Goal: Task Accomplishment & Management: Manage account settings

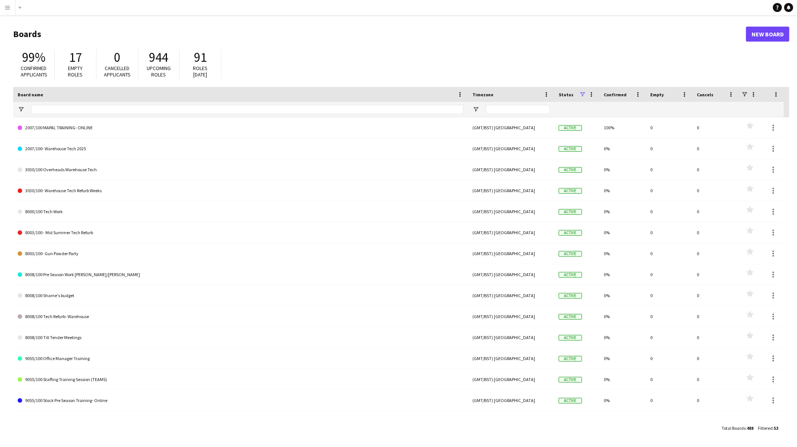
click at [6, 5] on app-icon "Menu" at bounding box center [8, 8] width 6 height 6
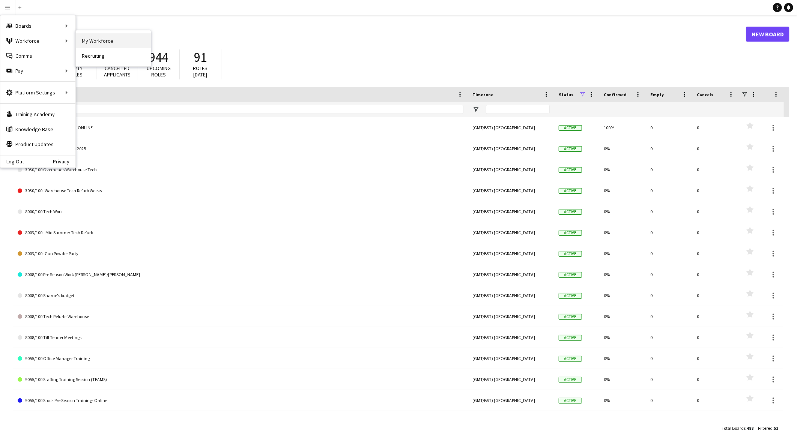
click at [101, 38] on link "My Workforce" at bounding box center [113, 40] width 75 height 15
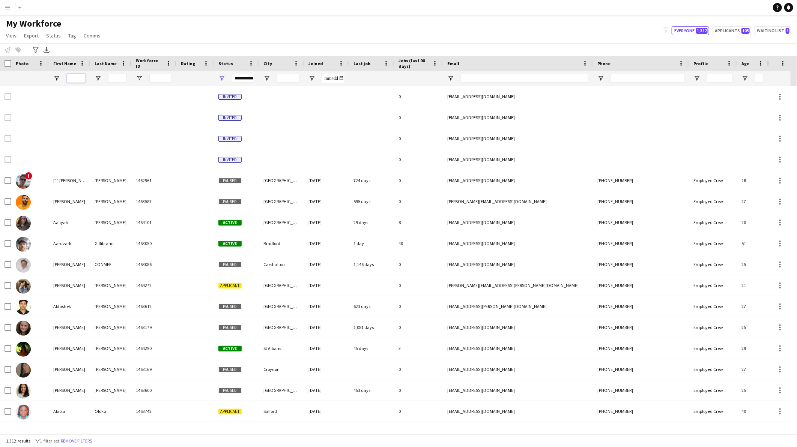
click at [77, 78] on input "First Name Filter Input" at bounding box center [76, 78] width 19 height 9
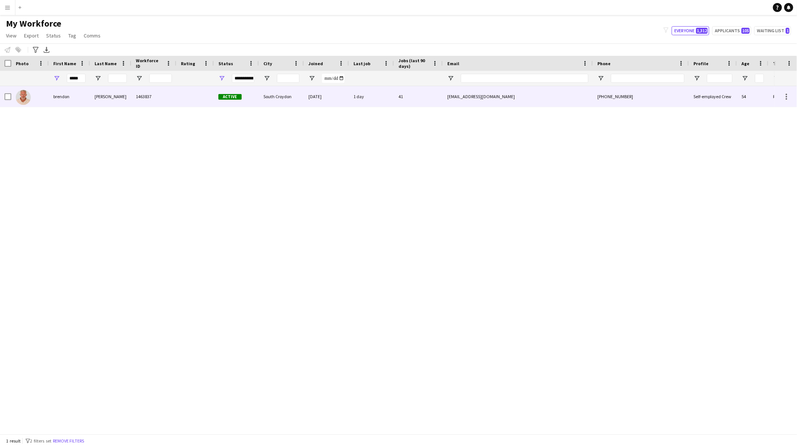
click at [59, 99] on div "brendon" at bounding box center [69, 96] width 41 height 21
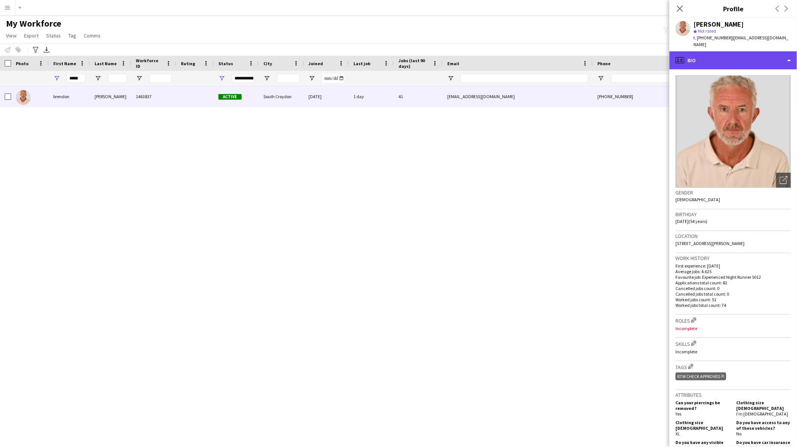
click at [720, 51] on div "profile Bio" at bounding box center [733, 60] width 128 height 18
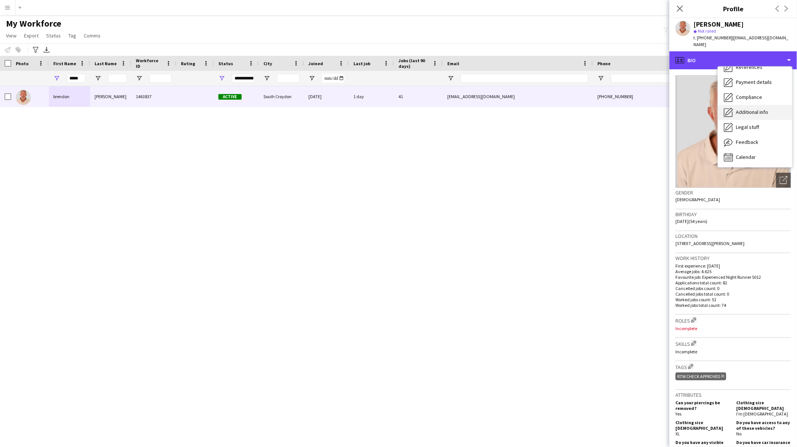
scroll to position [85, 0]
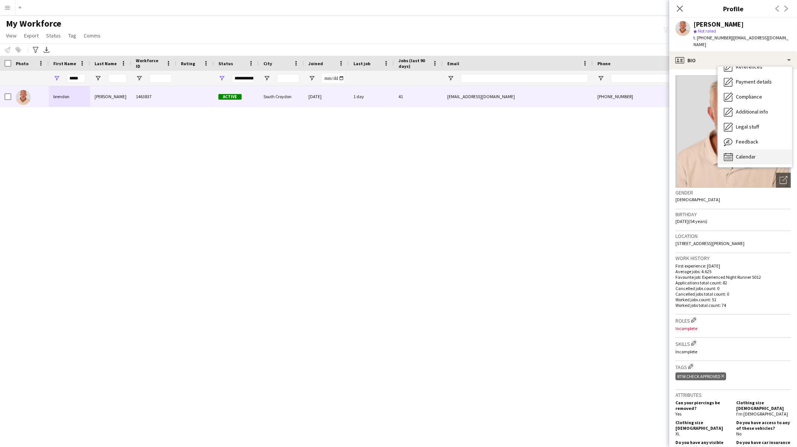
click at [745, 156] on div "Calendar Calendar" at bounding box center [754, 157] width 74 height 15
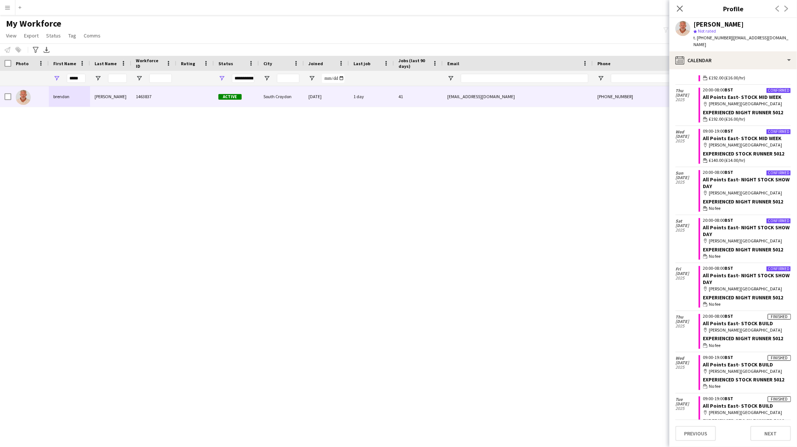
scroll to position [329, 0]
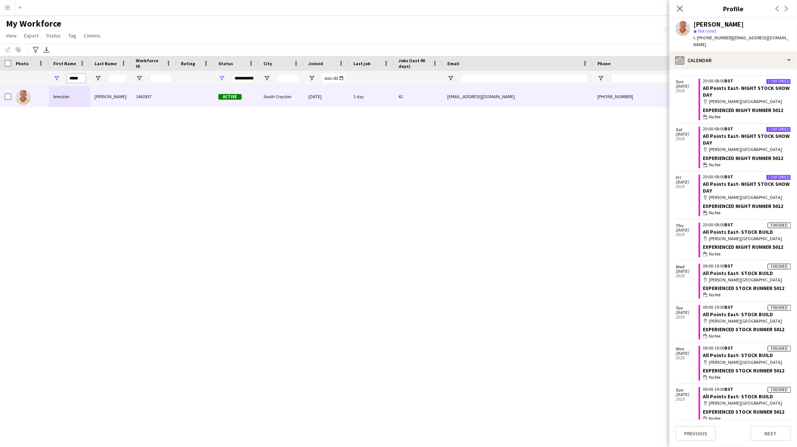
click at [79, 79] on input "*****" at bounding box center [76, 78] width 19 height 9
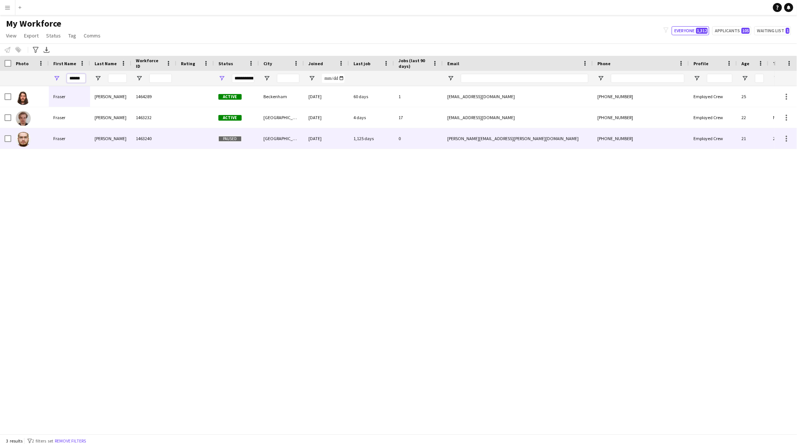
type input "******"
click at [77, 146] on div "Fraser" at bounding box center [69, 138] width 41 height 21
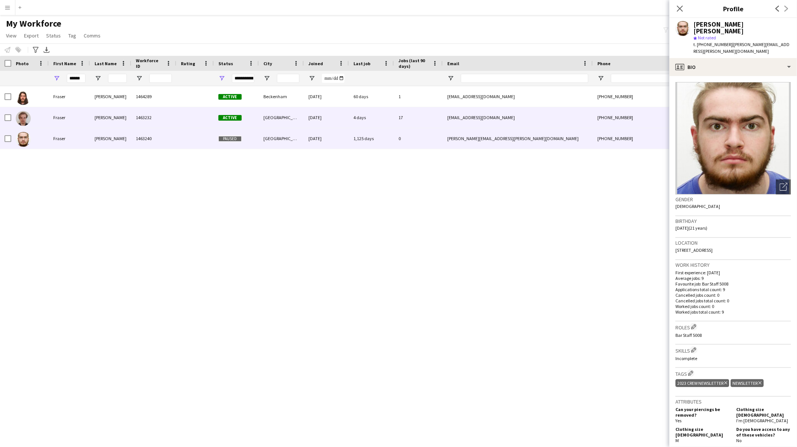
click at [77, 117] on div "Fraser" at bounding box center [69, 117] width 41 height 21
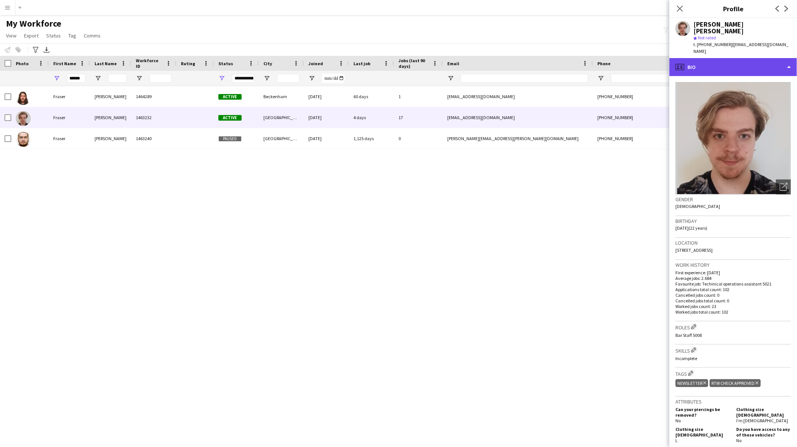
click at [723, 58] on div "profile Bio" at bounding box center [733, 67] width 128 height 18
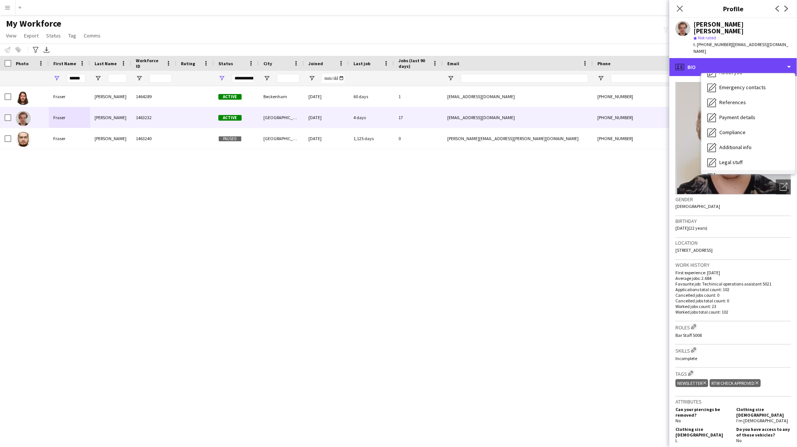
scroll to position [100, 0]
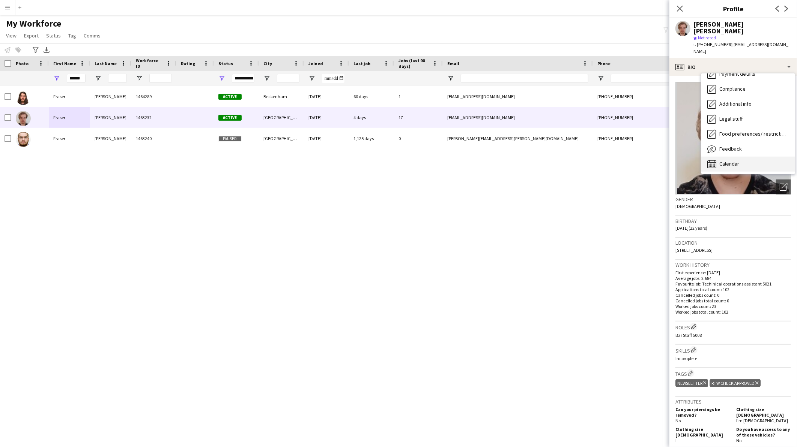
click at [728, 161] on span "Calendar" at bounding box center [729, 164] width 20 height 7
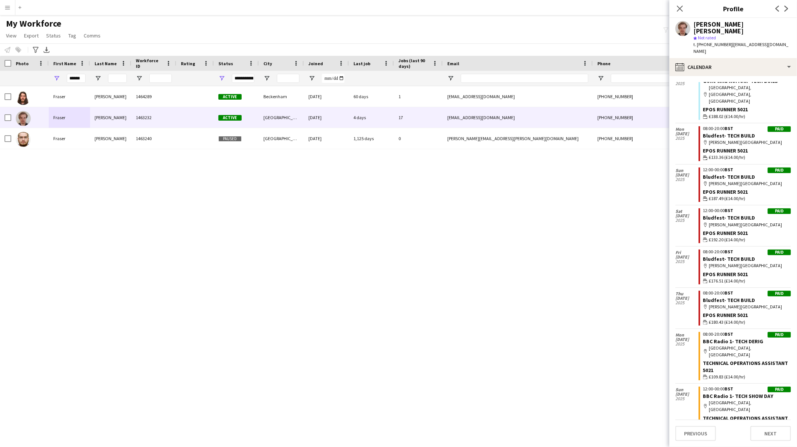
scroll to position [556, 0]
click at [22, 6] on button "Add" at bounding box center [20, 8] width 6 height 6
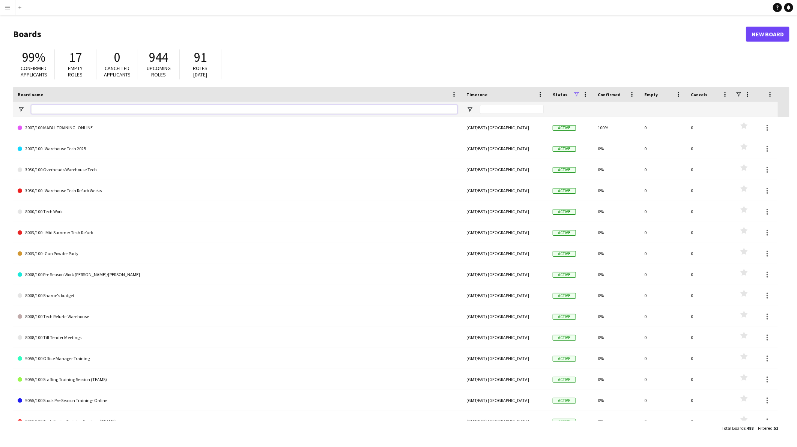
click at [83, 108] on input "Board name Filter Input" at bounding box center [244, 109] width 426 height 9
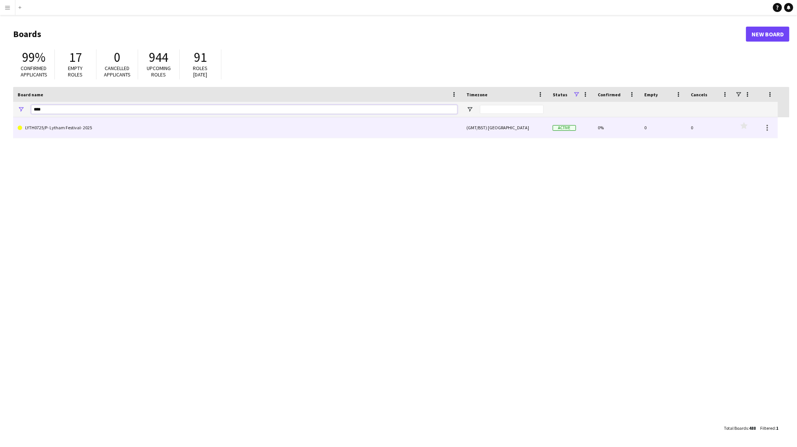
type input "****"
click at [85, 125] on link "LYTH0725/P- Lytham Festival- 2025" at bounding box center [238, 127] width 440 height 21
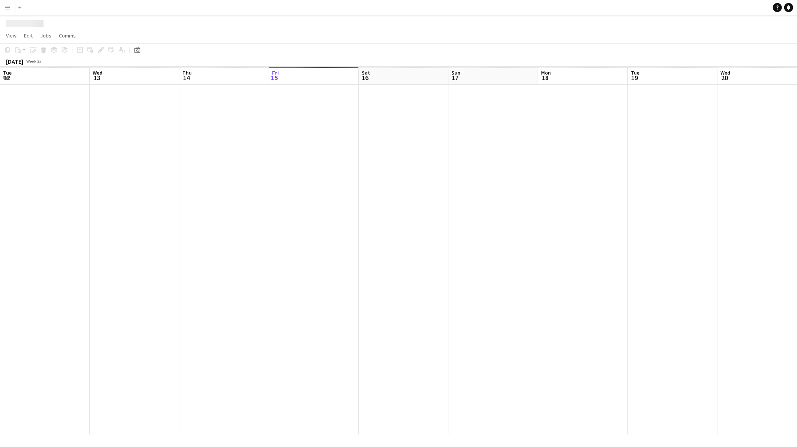
scroll to position [0, 179]
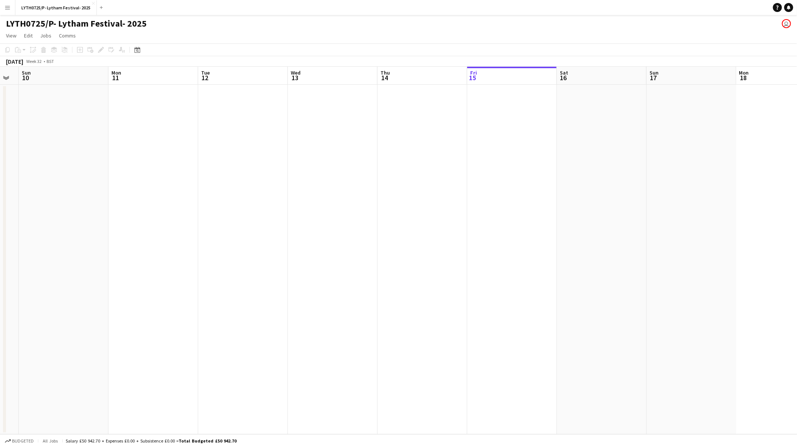
drag, startPoint x: 152, startPoint y: 171, endPoint x: 529, endPoint y: 174, distance: 376.9
click at [529, 174] on app-calendar-viewport "Fri 8 Sat 9 Sun 10 Mon 11 Tue 12 Wed 13 Thu 14 Fri 15 Sat 16 Sun 17 Mon 18 Tue …" at bounding box center [398, 251] width 797 height 368
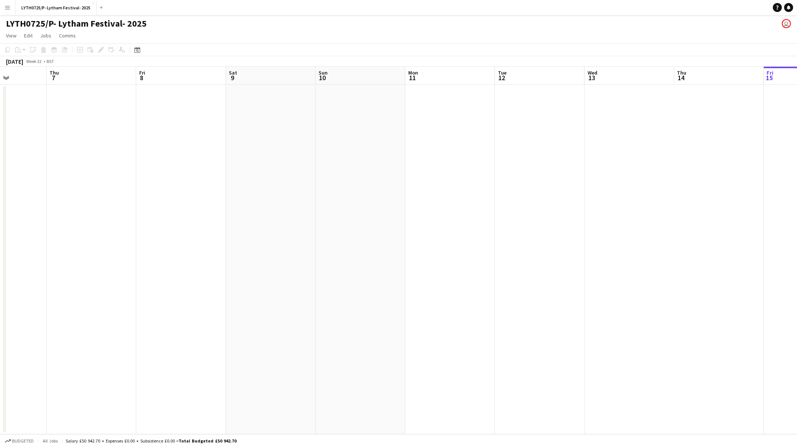
drag, startPoint x: 237, startPoint y: 188, endPoint x: 534, endPoint y: 200, distance: 297.2
click at [534, 200] on app-calendar-viewport "Mon 4 Tue 5 Wed 6 Thu 7 Fri 8 Sat 9 Sun 10 Mon 11 Tue 12 Wed 13 Thu 14 Fri 15 S…" at bounding box center [398, 251] width 797 height 368
drag, startPoint x: 192, startPoint y: 213, endPoint x: 464, endPoint y: 213, distance: 271.5
click at [464, 213] on app-calendar-viewport "Sat 2 Sun 3 Mon 4 Tue 5 Wed 6 Thu 7 Fri 8 Sat 9 Sun 10 Mon 11 Tue 12 Wed 13 Thu…" at bounding box center [398, 251] width 797 height 368
drag, startPoint x: 326, startPoint y: 231, endPoint x: 416, endPoint y: 237, distance: 91.0
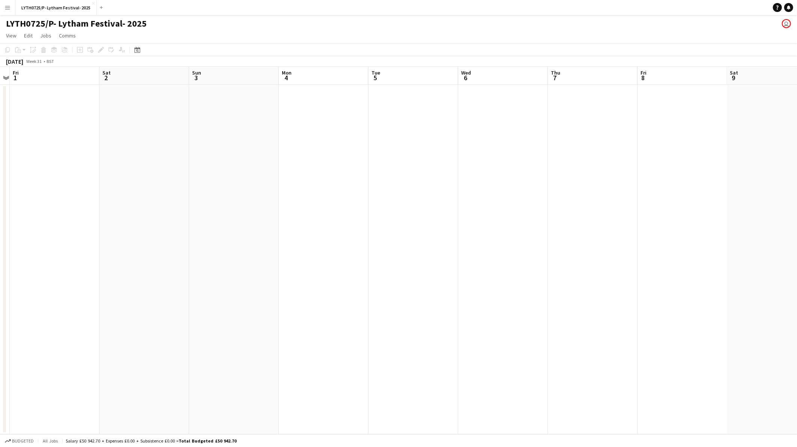
click at [416, 237] on app-calendar-viewport "Wed 30 Thu 31 Fri 1 Sat 2 Sun 3 Mon 4 Tue 5 Wed 6 Thu 7 Fri 8 Sat 9 Sun 10 Mon …" at bounding box center [398, 251] width 797 height 368
drag, startPoint x: 197, startPoint y: 238, endPoint x: 499, endPoint y: 245, distance: 302.0
click at [499, 245] on app-calendar-viewport "Wed 30 Thu 31 Fri 1 Sat 2 Sun 3 Mon 4 Tue 5 Wed 6 Thu 7 Fri 8 Sat 9 Sun 10 Mon …" at bounding box center [398, 251] width 797 height 368
drag, startPoint x: 147, startPoint y: 267, endPoint x: 503, endPoint y: 272, distance: 355.9
click at [503, 272] on app-calendar-viewport "Wed 23 Thu 24 Fri 25 Sat 26 Sun 27 Mon 28 Tue 29 Wed 30 Thu 31 Fri 1 Sat 2 Sun …" at bounding box center [398, 251] width 797 height 368
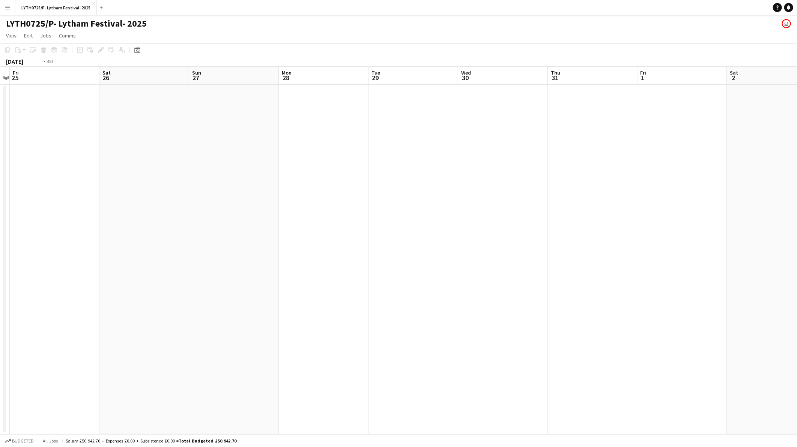
drag, startPoint x: 122, startPoint y: 291, endPoint x: 509, endPoint y: 291, distance: 387.0
click at [509, 291] on app-calendar-viewport "Tue 22 Wed 23 Thu 24 Fri 25 Sat 26 Sun 27 Mon 28 Tue 29 Wed 30 Thu 31 Fri 1 Sat…" at bounding box center [398, 251] width 797 height 368
drag, startPoint x: 170, startPoint y: 291, endPoint x: 333, endPoint y: 291, distance: 163.1
click at [565, 291] on app-calendar-viewport "Wed 16 Thu 17 Fri 18 Sat 19 Sun 20 Mon 21 Tue 22 Wed 23 Thu 24 Fri 25 Sat 26 Su…" at bounding box center [398, 251] width 797 height 368
drag, startPoint x: 243, startPoint y: 284, endPoint x: 554, endPoint y: 275, distance: 311.8
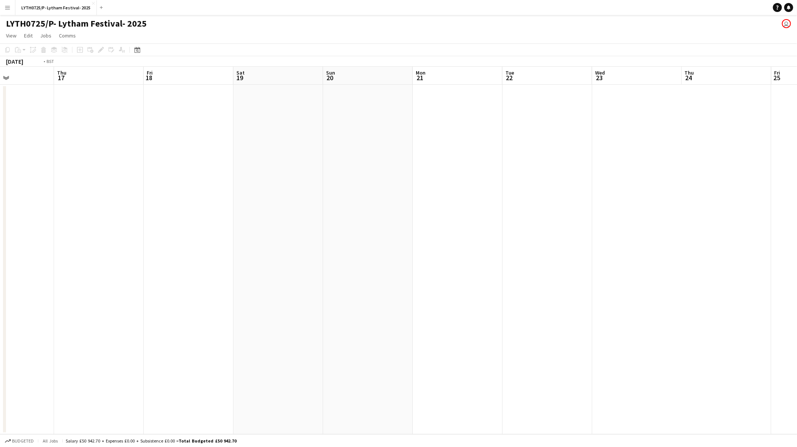
click at [554, 275] on app-calendar-viewport "Mon 14 Tue 15 Wed 16 Thu 17 Fri 18 Sat 19 Sun 20 Mon 21 Tue 22 Wed 23 Thu 24 Fr…" at bounding box center [398, 251] width 797 height 368
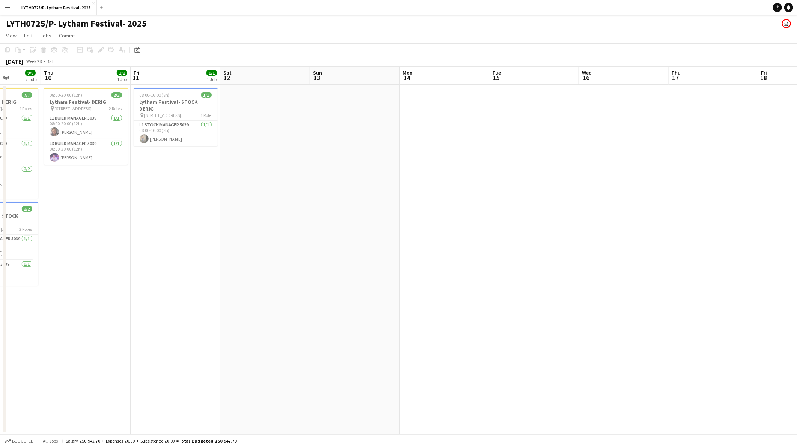
scroll to position [0, 158]
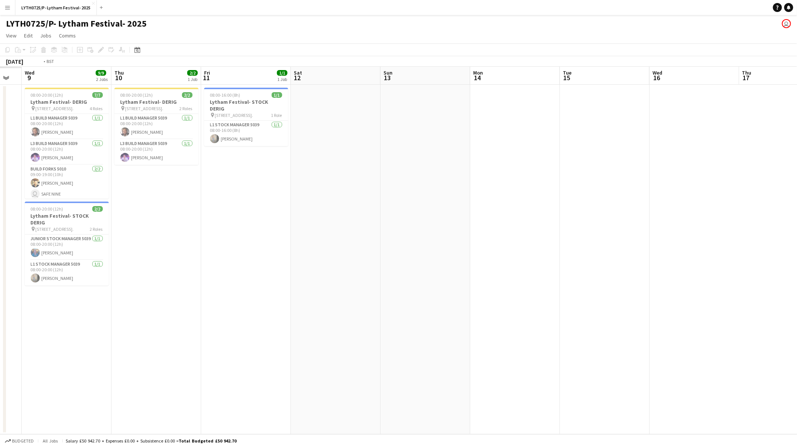
drag, startPoint x: 139, startPoint y: 277, endPoint x: 559, endPoint y: 266, distance: 419.8
click at [559, 266] on app-calendar-viewport "Mon 7 Tue 8 Wed 9 9/9 2 Jobs Thu 10 2/2 1 Job Fri 11 1/1 1 Job Sat 12 Sun 13 Mo…" at bounding box center [398, 251] width 797 height 368
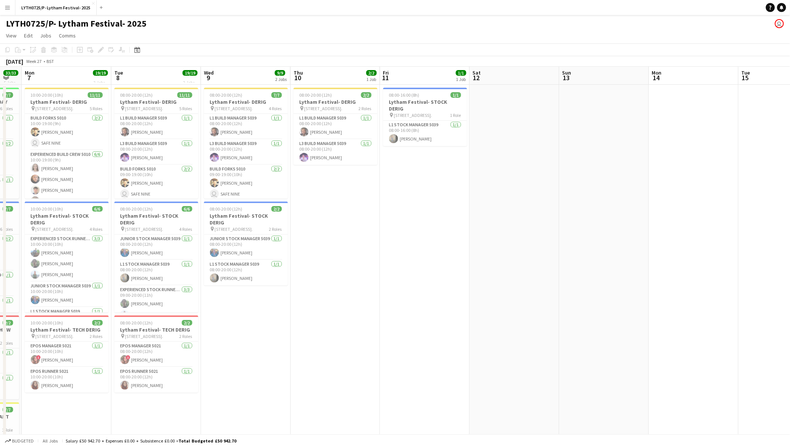
click at [449, 224] on app-date-cell "08:00-16:00 (8h) 1/1 Lytham Festival- STOCK DERIG pin [STREET_ADDRESS] 1 Role L…" at bounding box center [425, 364] width 90 height 559
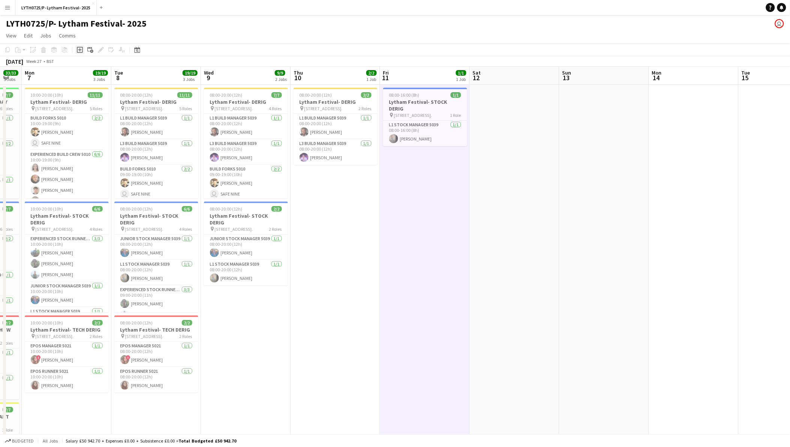
click at [78, 52] on icon "Add job" at bounding box center [80, 50] width 6 height 6
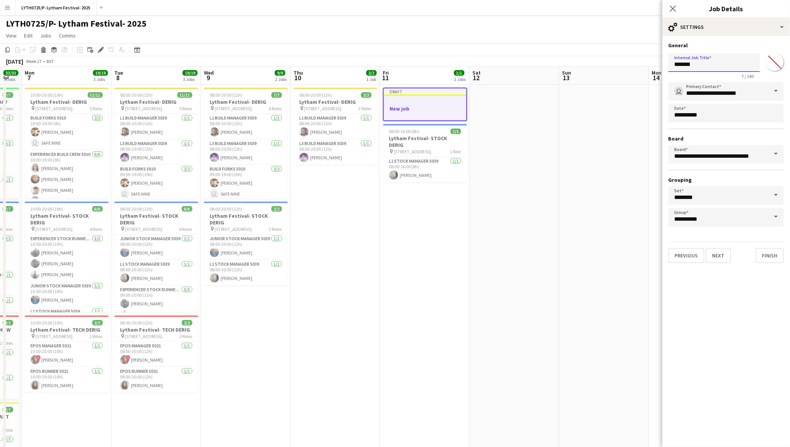
drag, startPoint x: 703, startPoint y: 66, endPoint x: 653, endPoint y: 56, distance: 50.5
click at [653, 56] on body "Menu Boards Boards Boards All jobs Status Workforce Workforce My Workforce Recr…" at bounding box center [395, 328] width 790 height 656
type input "**********"
click at [695, 254] on button "Previous" at bounding box center [687, 255] width 36 height 15
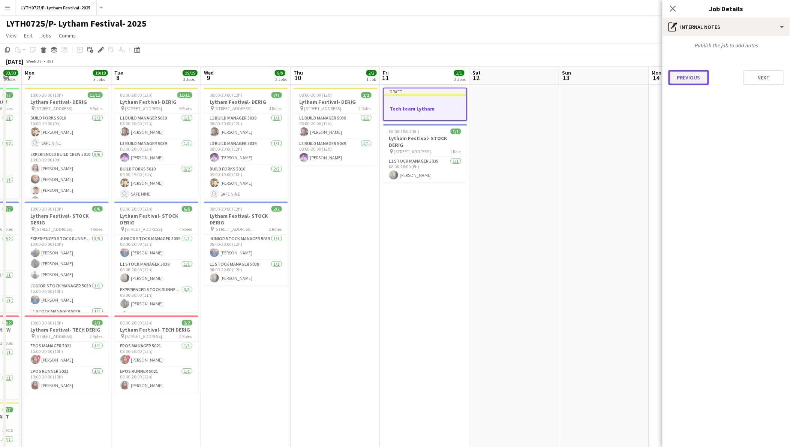
click at [690, 74] on button "Previous" at bounding box center [689, 77] width 41 height 15
click at [690, 119] on div "Client name Project ID Previous Next" at bounding box center [727, 81] width 128 height 90
click at [690, 109] on button "Previous" at bounding box center [689, 112] width 41 height 15
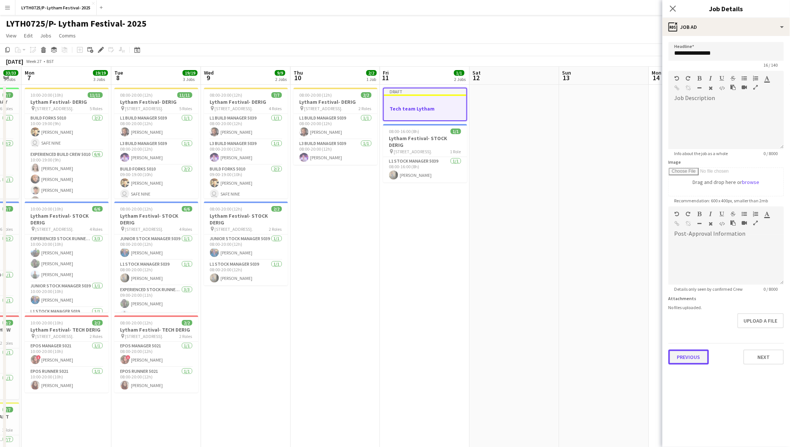
click at [691, 354] on button "Previous" at bounding box center [689, 357] width 41 height 15
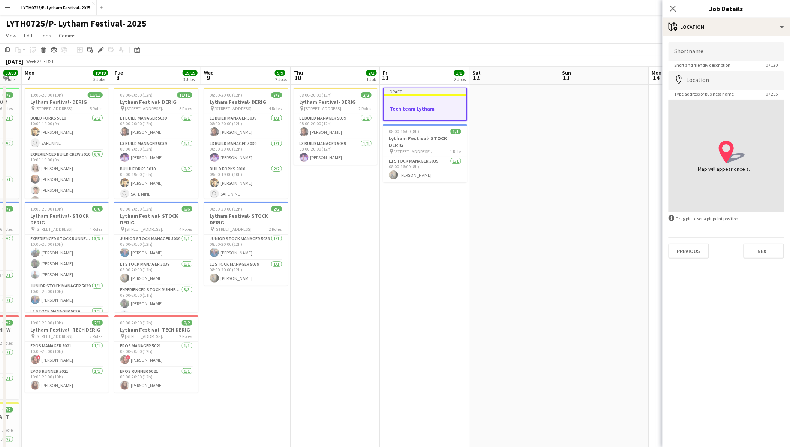
click at [691, 259] on div "Shortname Short and friendly description 0 / 120 Location map-marker Type addre…" at bounding box center [727, 150] width 128 height 229
click at [693, 250] on button "Previous" at bounding box center [689, 251] width 41 height 15
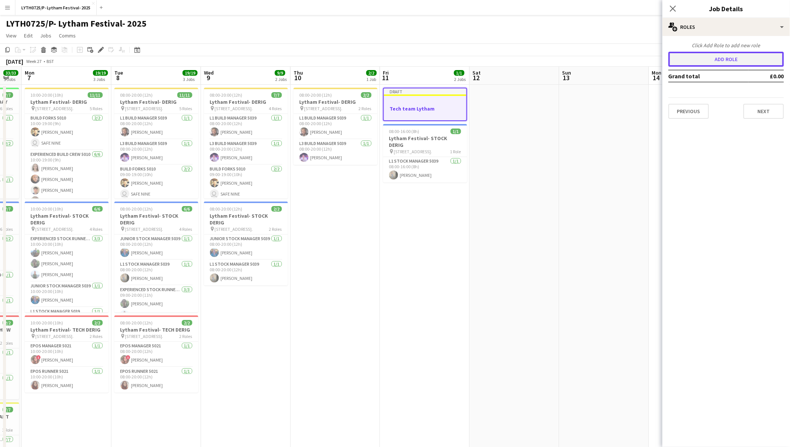
click at [699, 52] on button "Add role" at bounding box center [727, 59] width 116 height 15
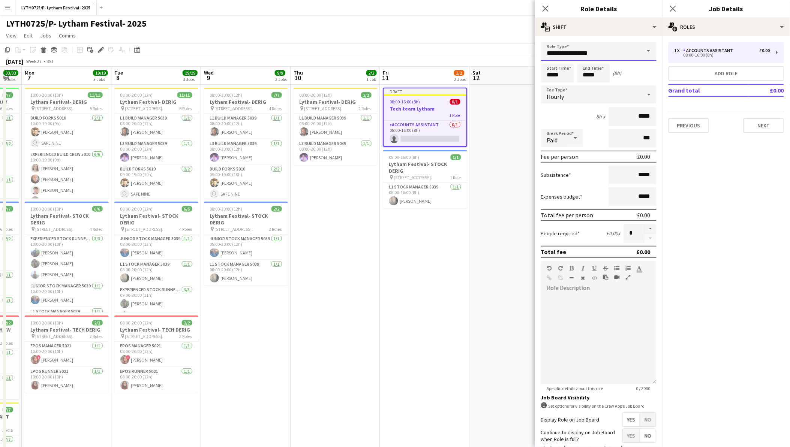
click at [590, 54] on input "**********" at bounding box center [599, 51] width 116 height 19
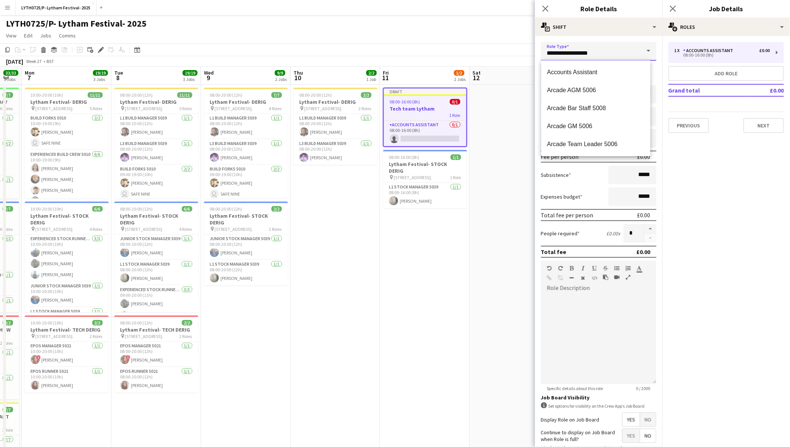
drag, startPoint x: 603, startPoint y: 54, endPoint x: 459, endPoint y: 48, distance: 143.8
click at [459, 48] on body "Menu Boards Boards Boards All jobs Status Workforce Workforce My Workforce Recr…" at bounding box center [395, 328] width 790 height 656
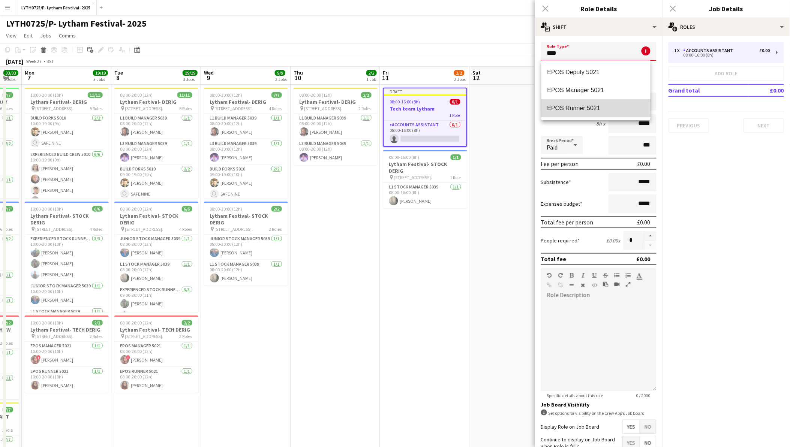
click at [564, 103] on mat-option "EPOS Runner 5021" at bounding box center [596, 108] width 109 height 18
type input "**********"
type input "******"
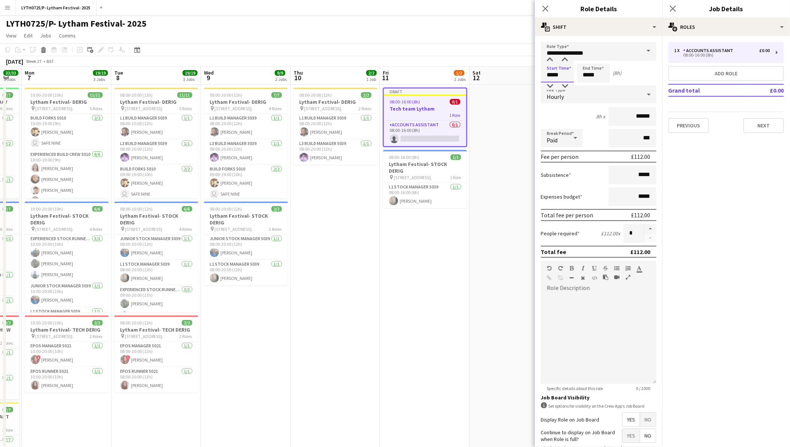
click at [568, 74] on input "*****" at bounding box center [557, 73] width 33 height 19
click at [444, 137] on app-card-role "Accounts Assistant 0/1 08:00-16:00 (8h) single-neutral-actions" at bounding box center [425, 134] width 83 height 26
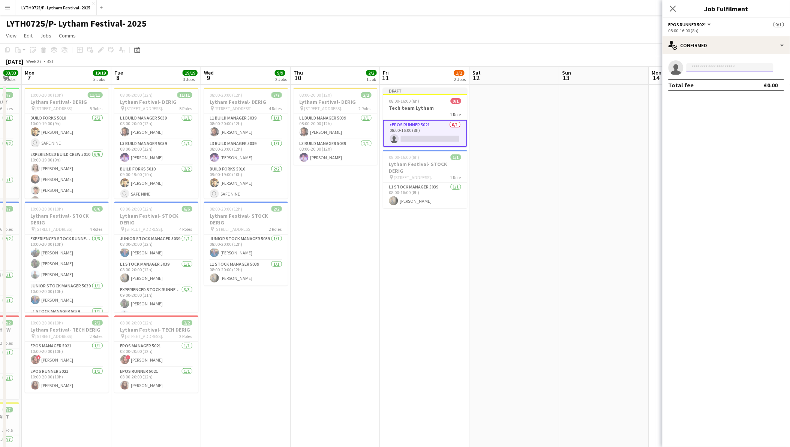
click at [727, 65] on input at bounding box center [730, 67] width 87 height 9
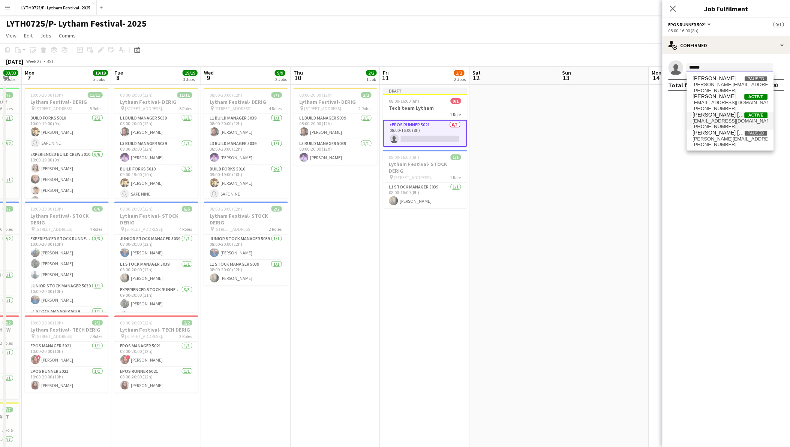
type input "******"
click at [719, 117] on span "[PERSON_NAME] [PERSON_NAME]" at bounding box center [719, 115] width 52 height 6
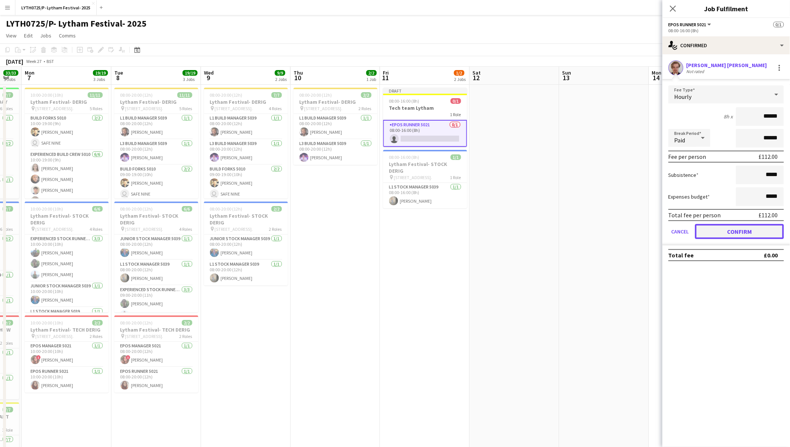
click at [723, 229] on button "Confirm" at bounding box center [739, 231] width 89 height 15
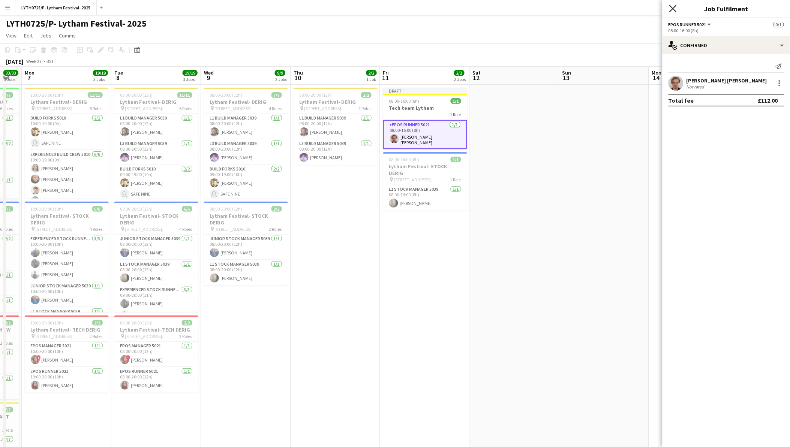
click at [672, 10] on icon at bounding box center [672, 8] width 7 height 7
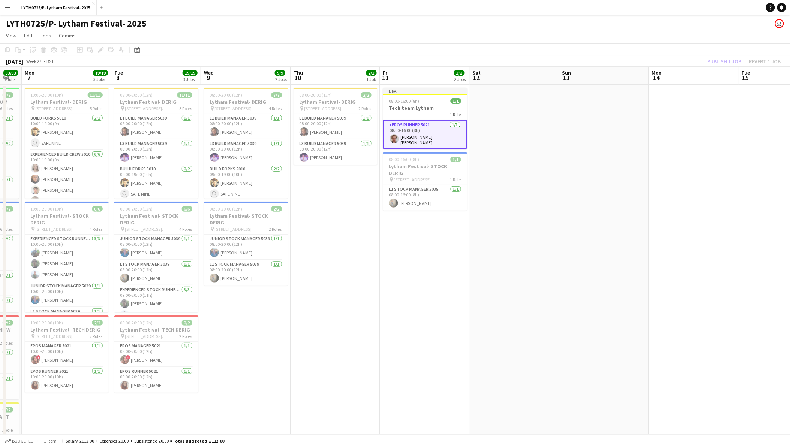
click at [718, 61] on div "Publish 1 job Revert 1 job" at bounding box center [745, 62] width 92 height 10
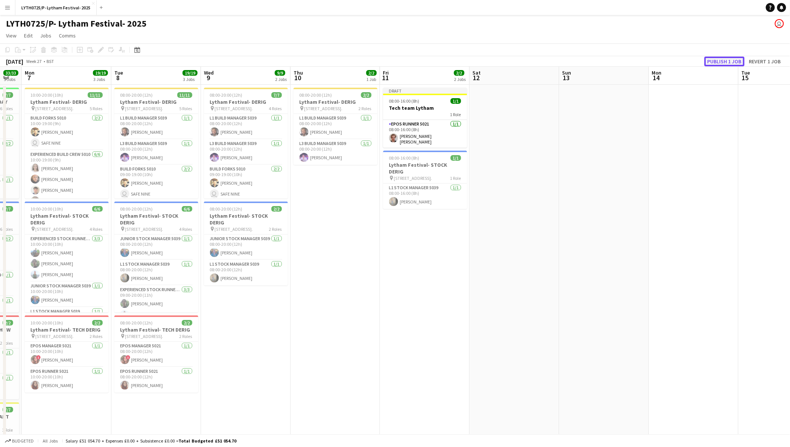
click at [718, 61] on button "Publish 1 job" at bounding box center [725, 62] width 40 height 10
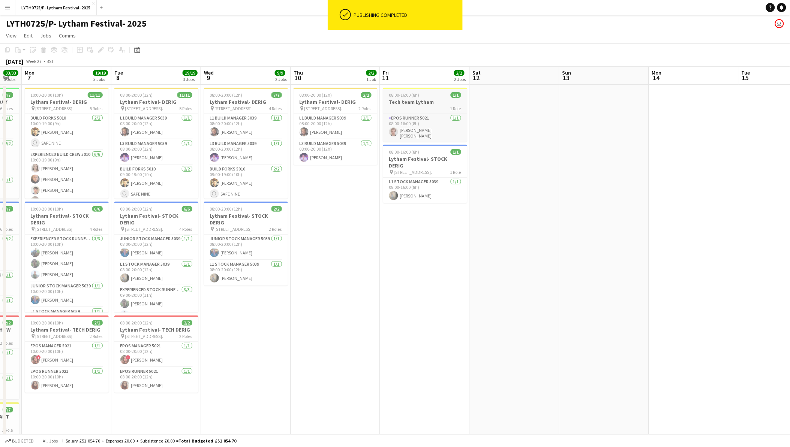
click at [421, 104] on h3 "Tech team Lytham" at bounding box center [425, 102] width 84 height 7
click at [6, 50] on icon "Copy" at bounding box center [8, 50] width 6 height 6
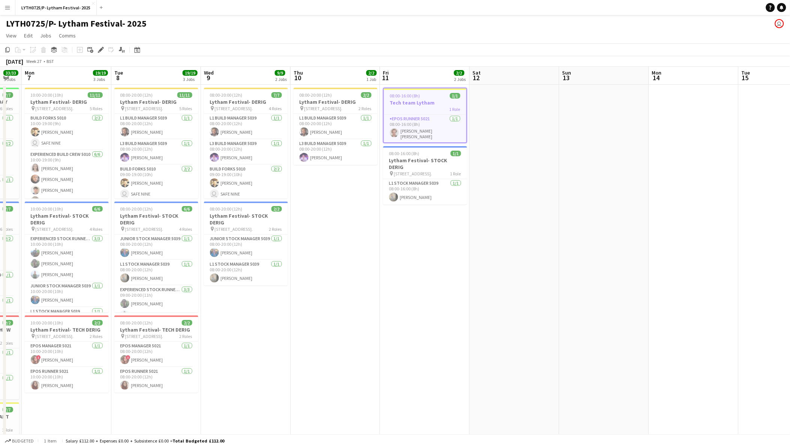
click at [671, 122] on app-date-cell at bounding box center [694, 364] width 90 height 559
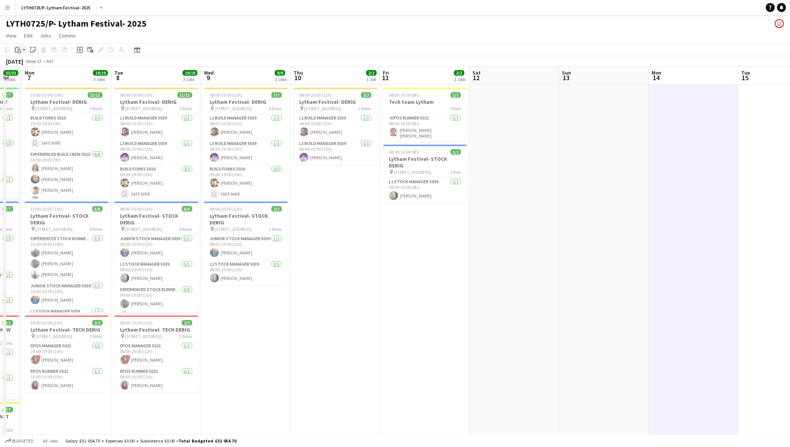
click at [16, 49] on icon "Paste" at bounding box center [18, 50] width 6 height 6
click at [32, 74] on link "Paste with crew Ctrl+Shift+V" at bounding box center [55, 77] width 71 height 7
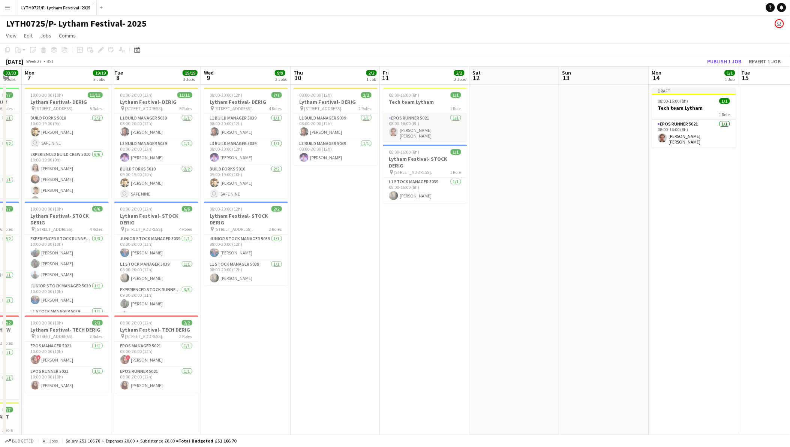
click at [438, 114] on app-card-role "EPOS Runner 5021 [DATE] 08:00-16:00 (8h) [PERSON_NAME] [PERSON_NAME]" at bounding box center [425, 128] width 84 height 28
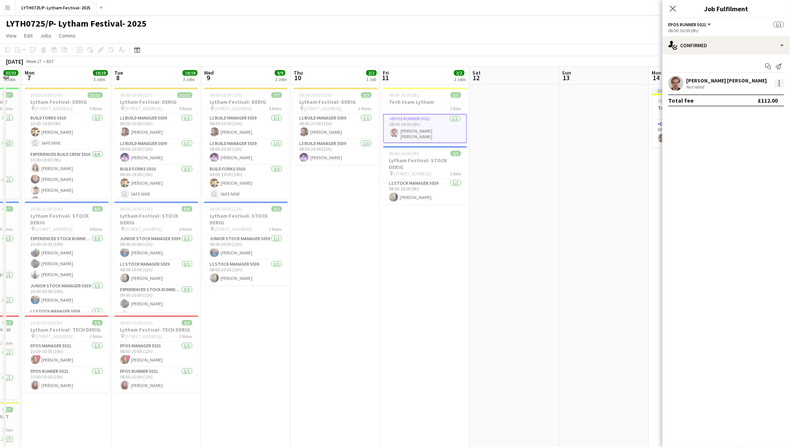
click at [782, 83] on div at bounding box center [779, 83] width 9 height 9
click at [753, 168] on span "Remove" at bounding box center [743, 169] width 23 height 6
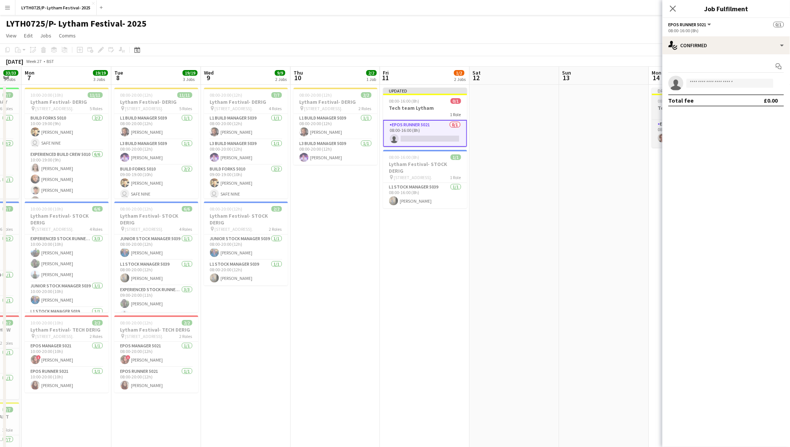
click at [659, 106] on h3 "Tech team Lytham" at bounding box center [694, 108] width 84 height 7
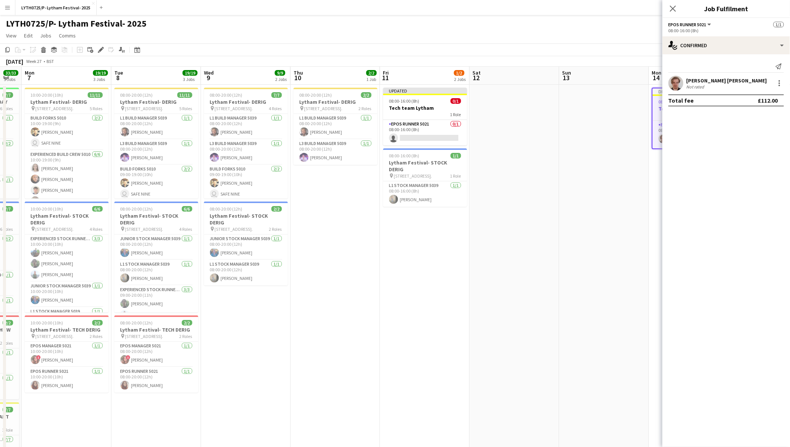
click at [674, 9] on icon "Close pop-in" at bounding box center [673, 9] width 6 height 6
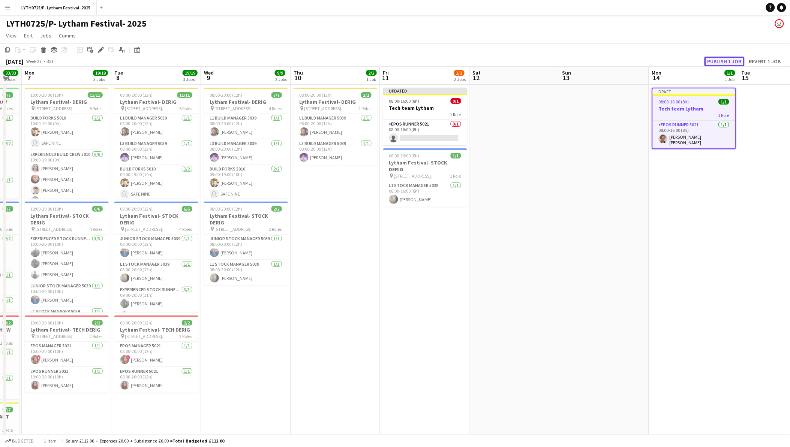
click at [730, 58] on button "Publish 1 job" at bounding box center [725, 62] width 40 height 10
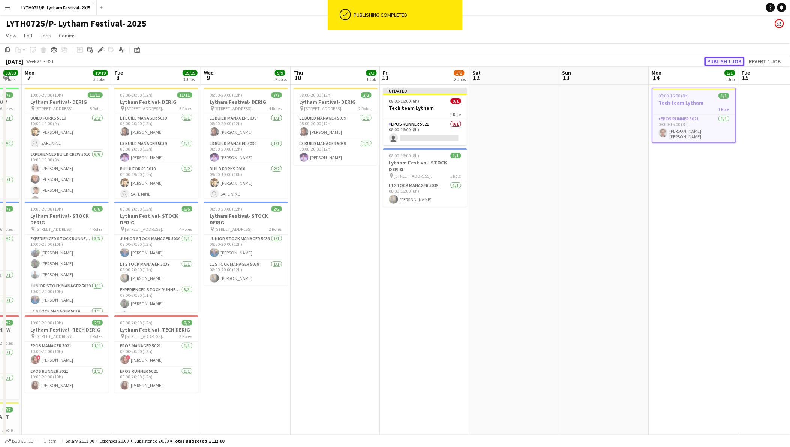
click at [722, 61] on button "Publish 1 job" at bounding box center [725, 62] width 40 height 10
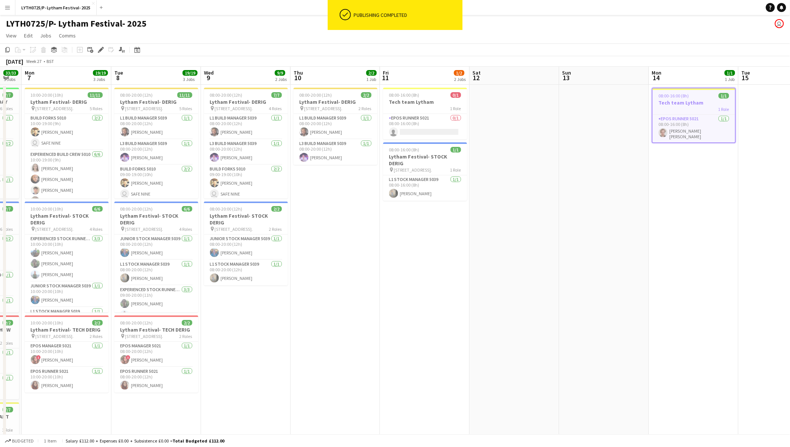
click at [696, 165] on app-date-cell "08:00-16:00 (8h) 1/1 Tech team Lytham 1 Role EPOS Runner 5021 [DATE] 08:00-16:0…" at bounding box center [694, 364] width 90 height 559
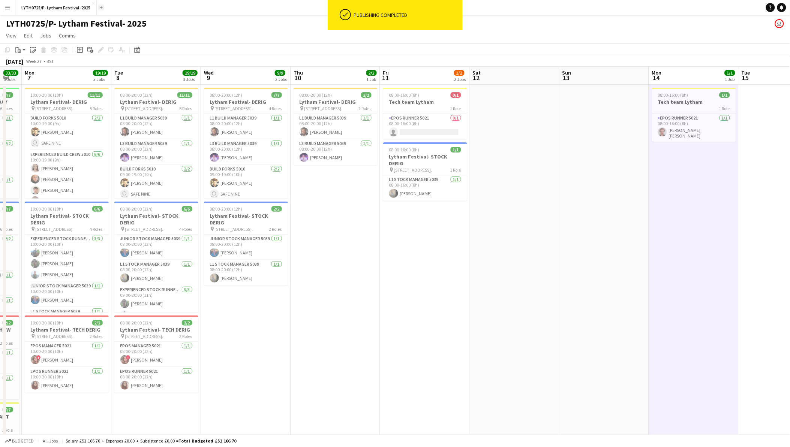
click at [100, 8] on app-icon "Add" at bounding box center [101, 7] width 3 height 3
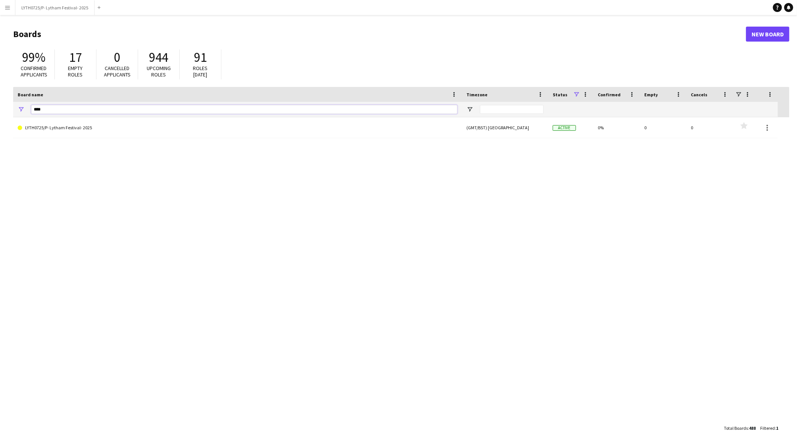
drag, startPoint x: 54, startPoint y: 107, endPoint x: -2, endPoint y: 117, distance: 56.8
click at [0, 117] on html "Menu Boards Boards Boards All jobs Status Workforce Workforce My Workforce Recr…" at bounding box center [398, 223] width 797 height 447
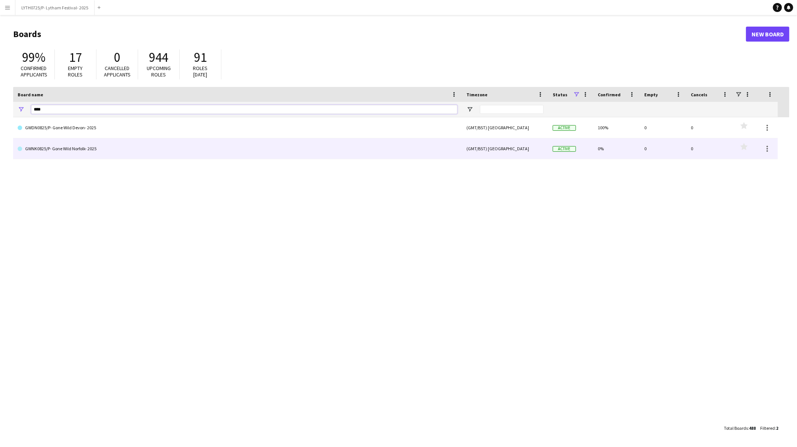
type input "****"
click at [49, 157] on link "GWNK0825/P- Gone Wild Norfolk- 2025" at bounding box center [238, 148] width 440 height 21
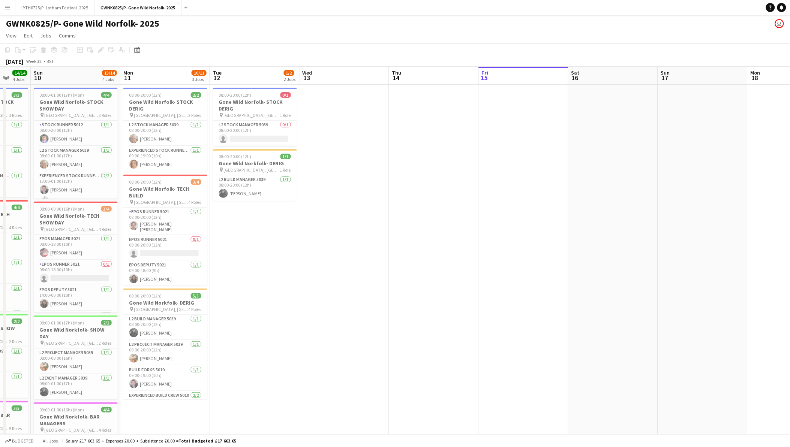
scroll to position [0, 215]
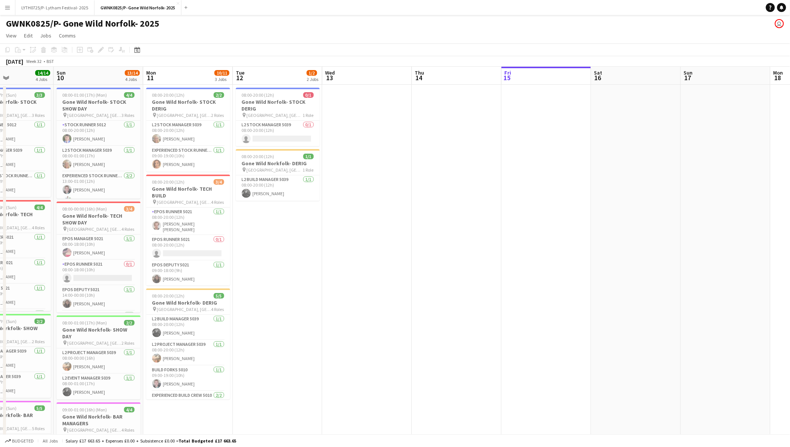
drag, startPoint x: 129, startPoint y: 214, endPoint x: 541, endPoint y: 182, distance: 413.0
click at [541, 182] on app-calendar-viewport "Thu 7 14/14 4 Jobs Fri 8 14/14 4 Jobs Sat 9 14/14 4 Jobs Sun 10 13/14 4 Jobs Mo…" at bounding box center [395, 298] width 790 height 463
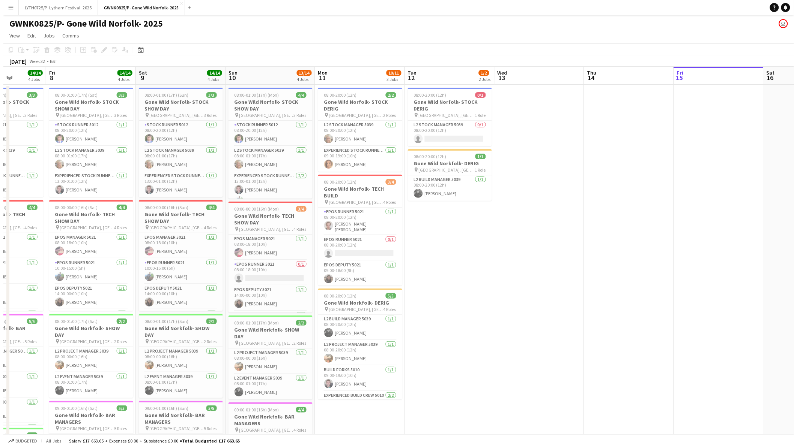
scroll to position [0, 214]
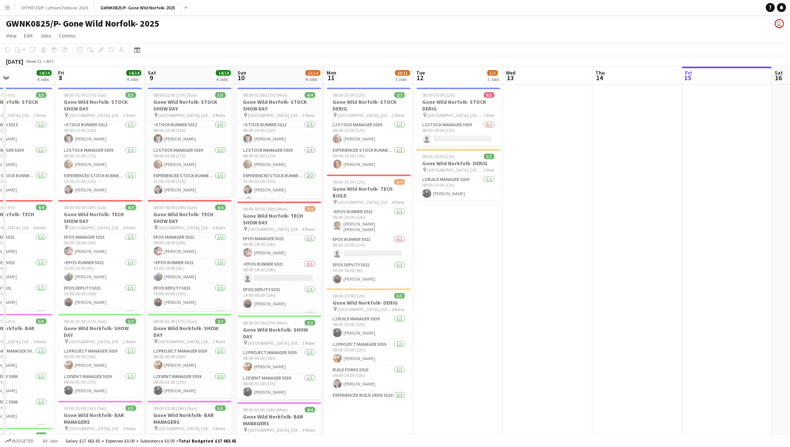
drag, startPoint x: 285, startPoint y: 251, endPoint x: 466, endPoint y: 251, distance: 180.8
click at [466, 251] on app-calendar-viewport "Tue 5 9/9 3 Jobs Wed 6 12/13 3 Jobs Thu 7 14/14 4 Jobs Fri 8 14/14 4 Jobs Sat 9…" at bounding box center [395, 298] width 790 height 463
click at [54, 5] on button "LYTH0725/P- Lytham Festival- 2025 Close" at bounding box center [54, 7] width 79 height 15
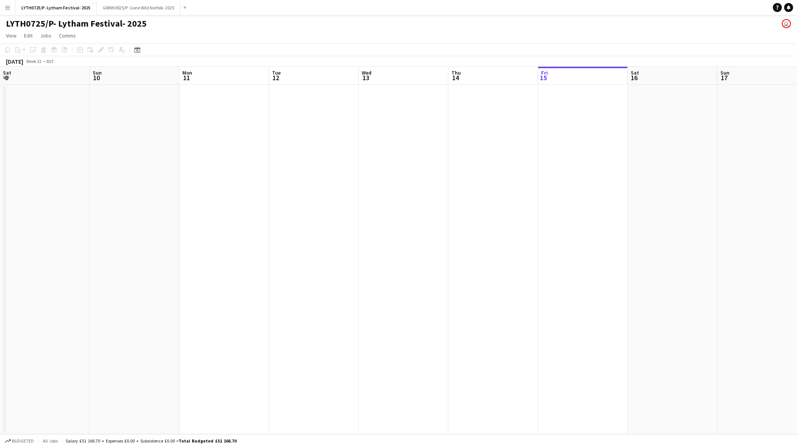
drag, startPoint x: 95, startPoint y: 182, endPoint x: 617, endPoint y: 185, distance: 521.3
click at [617, 185] on app-calendar-viewport "Sat 9 Sun 10 Mon 11 Tue 12 Wed 13 Thu 14 Fri 15 Sat 16 Sun 17 Mon 18 Tue 19 Wed…" at bounding box center [398, 251] width 797 height 368
drag, startPoint x: 279, startPoint y: 220, endPoint x: 620, endPoint y: 203, distance: 342.1
click at [620, 203] on app-calendar-viewport "Thu 7 Fri 8 Sat 9 Sun 10 Mon 11 Tue 12 Wed 13 Thu 14 Fri 15 Sat 16 Sun 17 Mon 1…" at bounding box center [398, 251] width 797 height 368
drag, startPoint x: 235, startPoint y: 242, endPoint x: 667, endPoint y: 230, distance: 432.2
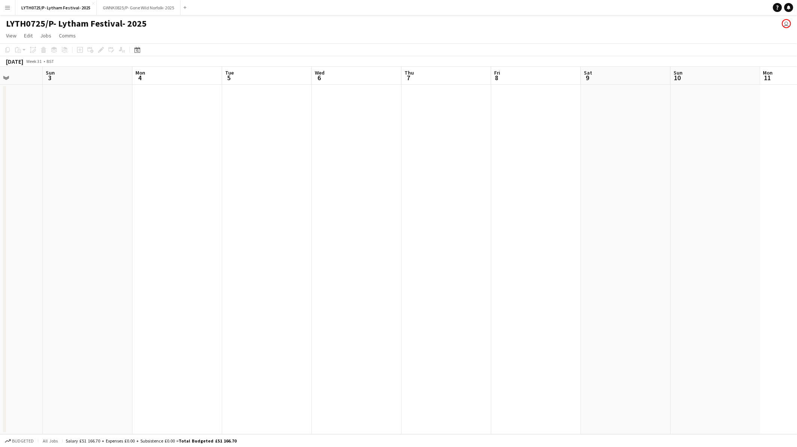
click at [669, 230] on app-calendar-viewport "Fri 1 Sat 2 Sun 3 Mon 4 Tue 5 Wed 6 Thu 7 Fri 8 Sat 9 Sun 10 Mon 11 Tue 12 Wed …" at bounding box center [398, 251] width 797 height 368
drag, startPoint x: 191, startPoint y: 267, endPoint x: 664, endPoint y: 241, distance: 474.4
click at [664, 241] on app-calendar-viewport "Mon 28 Tue 29 Wed 30 Thu 31 Fri 1 Sat 2 Sun 3 Mon 4 Tue 5 Wed 6 Thu 7 Fri 8 Sat…" at bounding box center [398, 251] width 797 height 368
drag, startPoint x: 190, startPoint y: 257, endPoint x: 656, endPoint y: 242, distance: 466.0
click at [656, 242] on app-calendar-viewport "Tue 22 Wed 23 Thu 24 Fri 25 Sat 26 Sun 27 Mon 28 Tue 29 Wed 30 Thu 31 Fri 1 Sat…" at bounding box center [398, 251] width 797 height 368
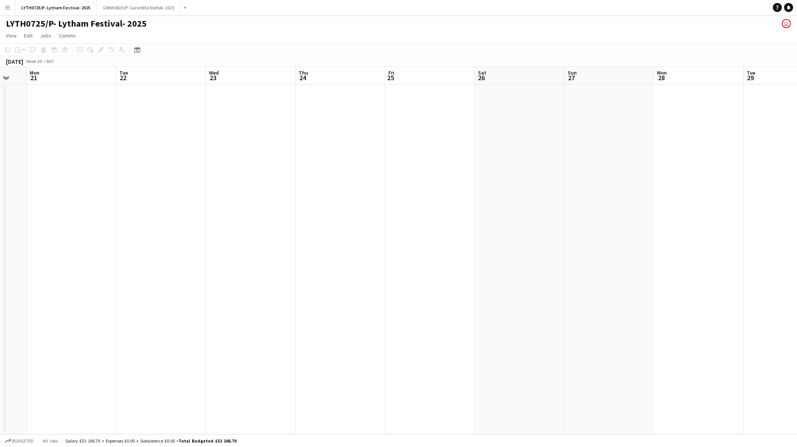
drag, startPoint x: 213, startPoint y: 275, endPoint x: 627, endPoint y: 261, distance: 414.2
click at [627, 261] on app-calendar-viewport "Fri 18 Sat 19 Sun 20 Mon 21 Tue 22 Wed 23 Thu 24 Fri 25 Sat 26 Sun 27 Mon 28 Tu…" at bounding box center [398, 251] width 797 height 368
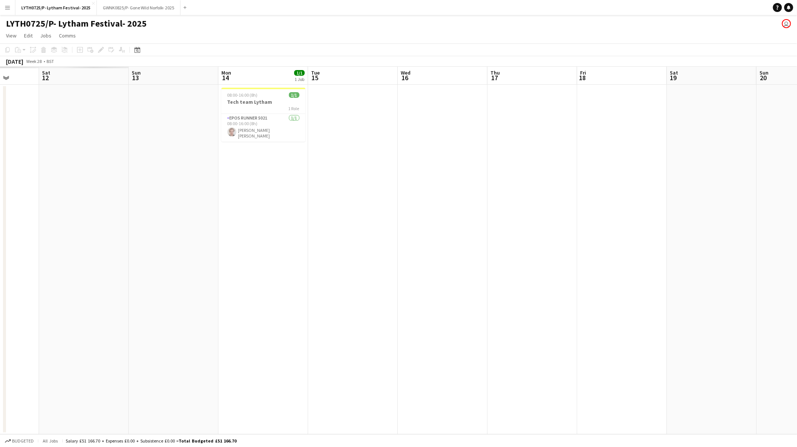
drag, startPoint x: 206, startPoint y: 287, endPoint x: 731, endPoint y: 259, distance: 525.7
click at [731, 259] on app-calendar-viewport "Fri 11 Sat 12 Sun 13 Mon 14 1/1 1 Job Tue 15 Wed 16 Thu 17 Fri 18 Sat 19 Sun 20…" at bounding box center [398, 251] width 797 height 368
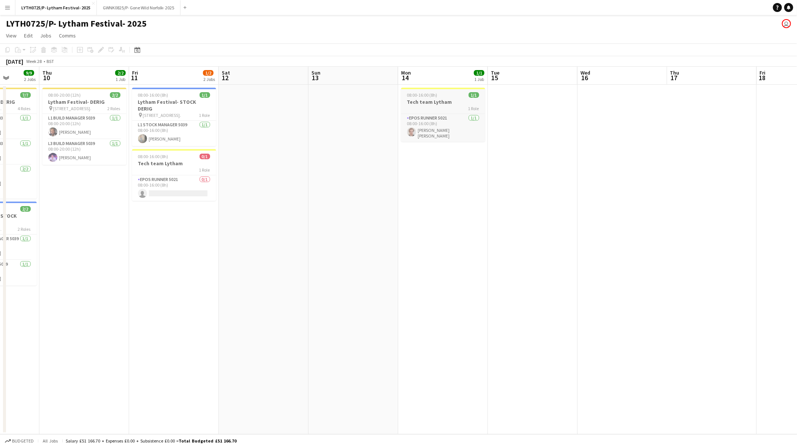
click at [447, 92] on app-job-card "08:00-16:00 (8h) 1/1 Tech team Lytham 1 Role EPOS Runner 5021 [DATE] 08:00-16:0…" at bounding box center [443, 115] width 84 height 54
click at [6, 51] on icon at bounding box center [7, 49] width 5 height 5
click at [119, 13] on button "GWNK0825/P- Gone Wild Norfolk- 2025 Close" at bounding box center [139, 7] width 84 height 15
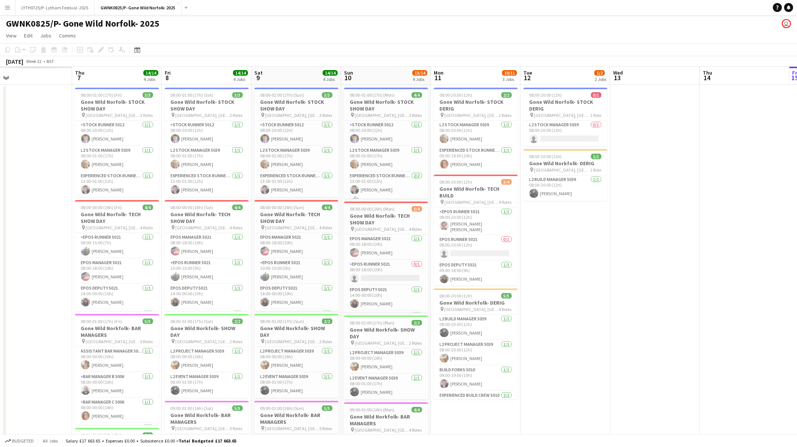
scroll to position [0, 193]
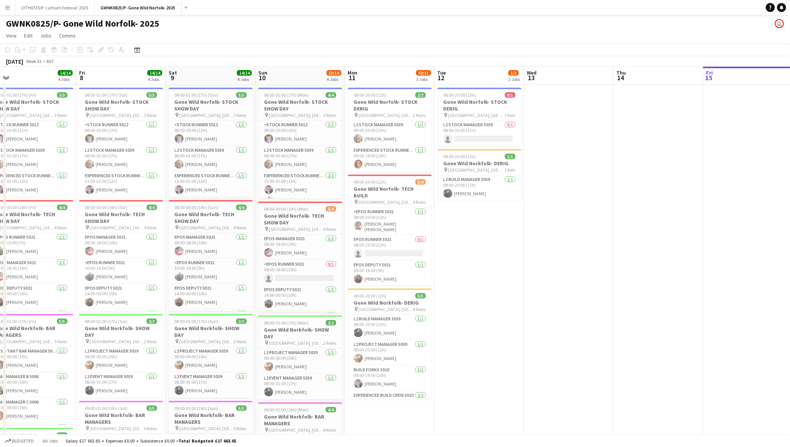
drag, startPoint x: 107, startPoint y: 219, endPoint x: 720, endPoint y: 244, distance: 614.0
click at [720, 244] on app-calendar-viewport "Tue 5 Wed 6 Thu 7 14/14 4 Jobs Fri 8 14/14 4 Jobs Sat 9 14/14 4 Jobs Sun 10 13/…" at bounding box center [395, 298] width 790 height 463
click at [479, 249] on app-date-cell "08:00-20:00 (12h) 0/1 Gone Wild Norfolk- STOCK DERIG pin [GEOGRAPHIC_DATA], [GE…" at bounding box center [480, 307] width 90 height 445
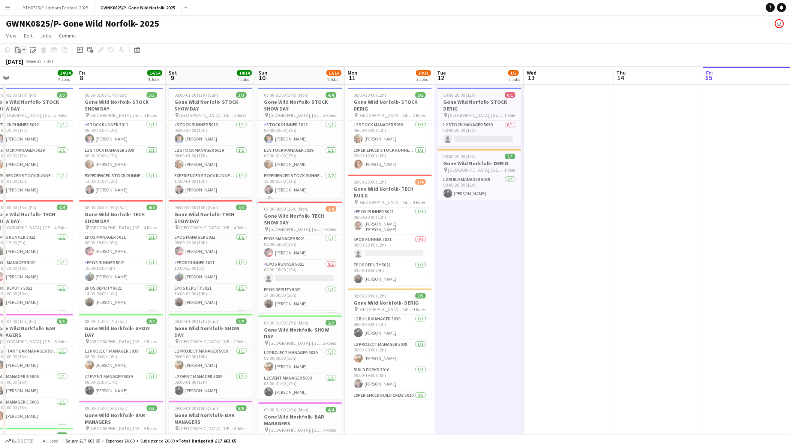
click at [18, 50] on icon at bounding box center [19, 51] width 3 height 3
click at [30, 77] on link "Paste with crew Ctrl+Shift+V" at bounding box center [55, 77] width 71 height 7
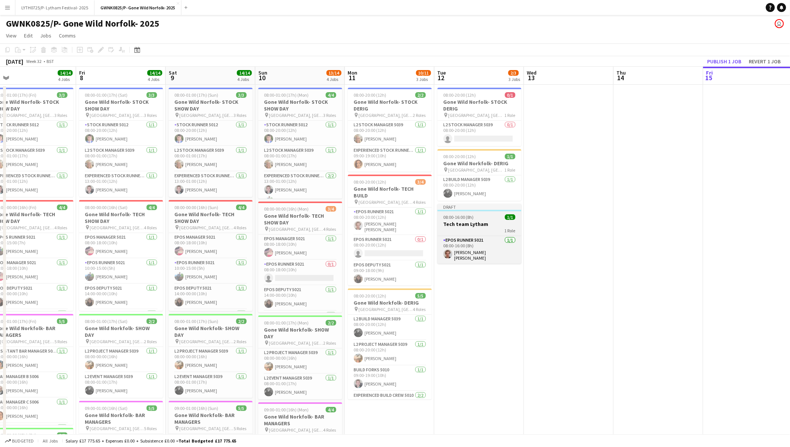
click at [474, 224] on h3 "Tech team Lytham" at bounding box center [480, 224] width 84 height 7
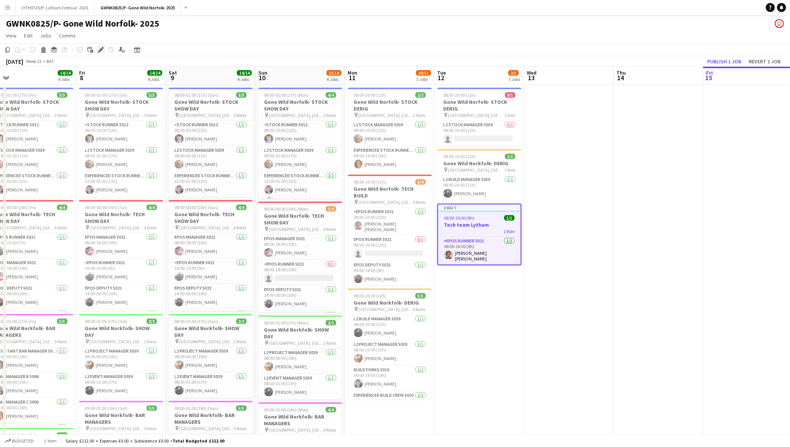
click at [102, 51] on icon "Edit" at bounding box center [101, 50] width 6 height 6
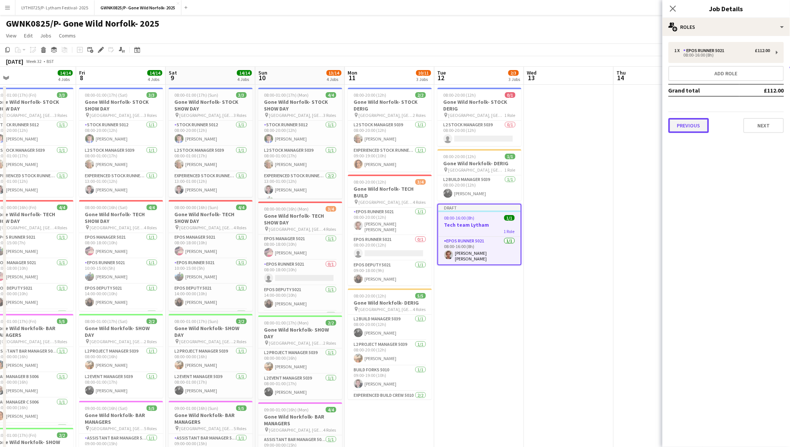
click at [695, 124] on button "Previous" at bounding box center [689, 125] width 41 height 15
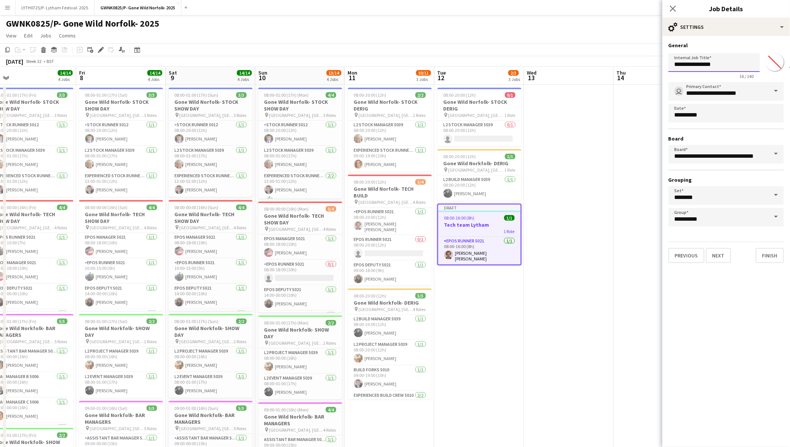
click at [735, 62] on input "**********" at bounding box center [715, 62] width 92 height 19
type input "**********"
click at [765, 255] on button "Finish" at bounding box center [770, 255] width 28 height 15
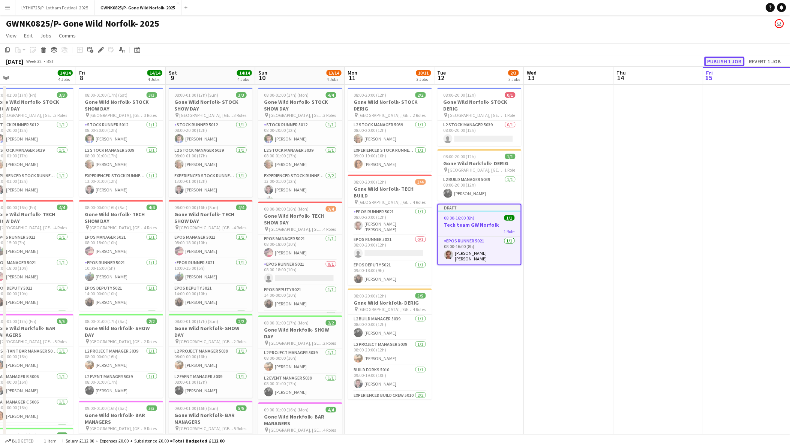
click at [737, 59] on button "Publish 1 job" at bounding box center [725, 62] width 40 height 10
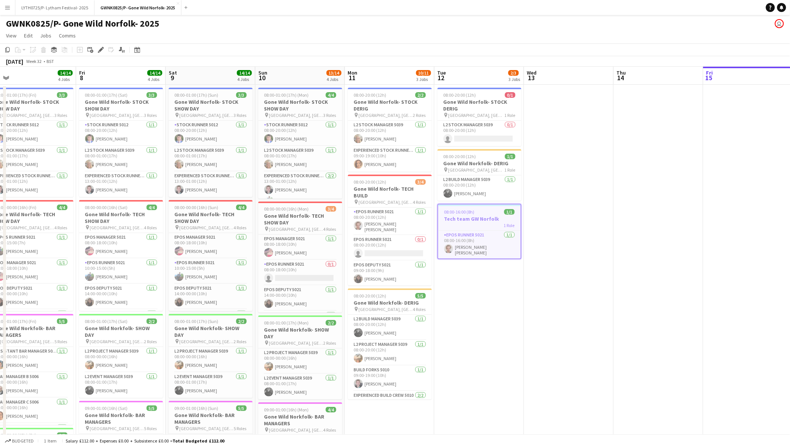
click at [10, 6] on app-icon "Menu" at bounding box center [8, 8] width 6 height 6
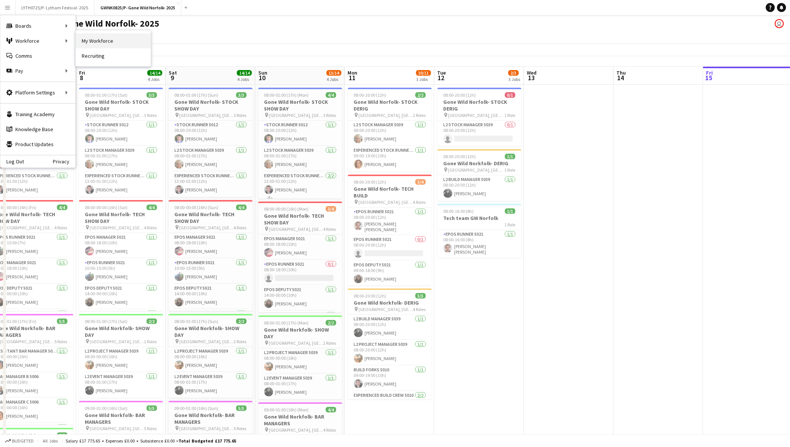
click at [93, 38] on link "My Workforce" at bounding box center [113, 40] width 75 height 15
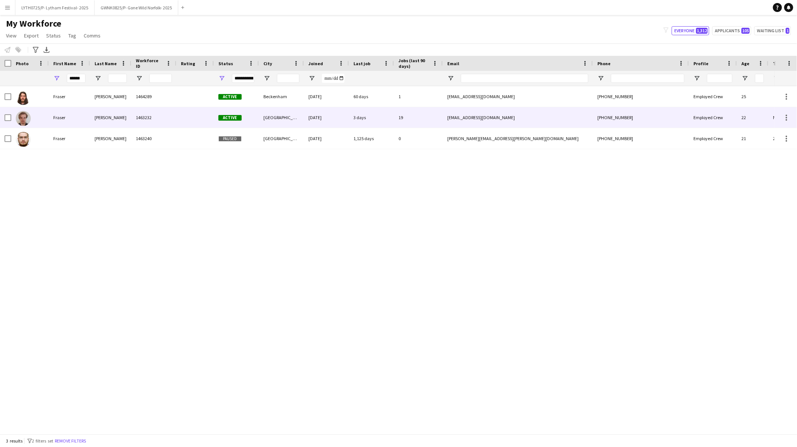
click at [98, 122] on div "[PERSON_NAME]" at bounding box center [110, 117] width 41 height 21
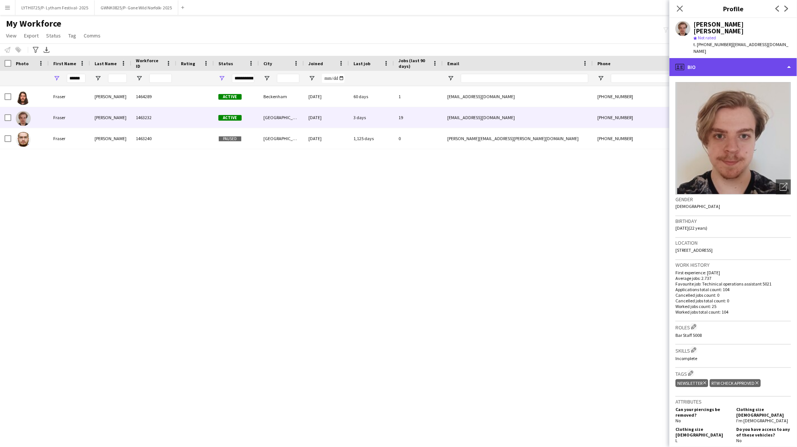
click at [737, 58] on div "profile Bio" at bounding box center [733, 67] width 128 height 18
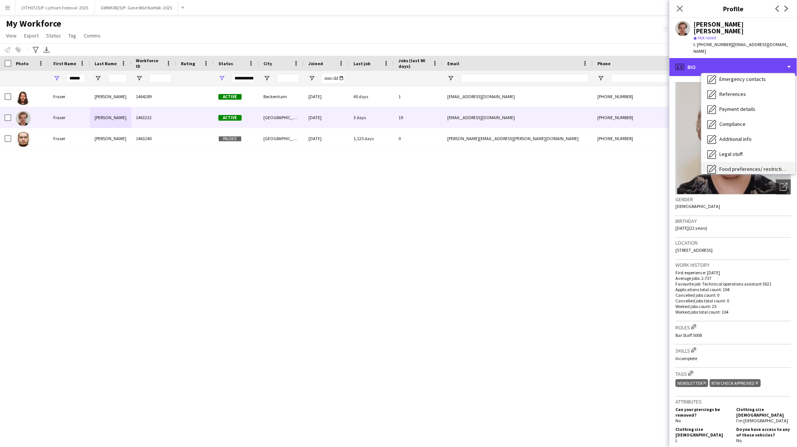
scroll to position [100, 0]
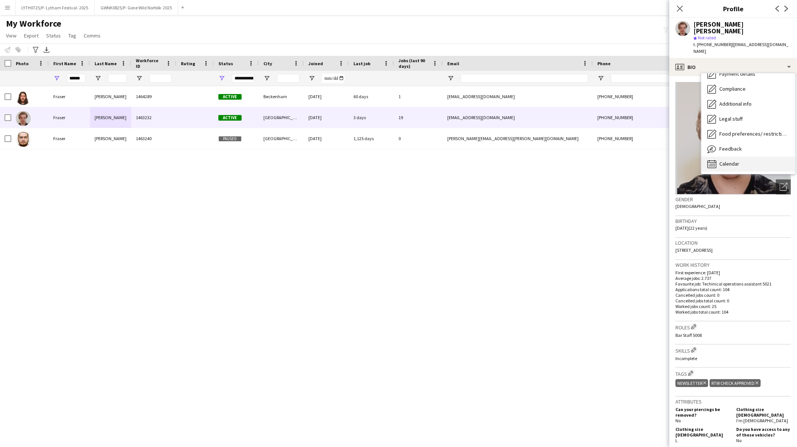
click at [721, 161] on span "Calendar" at bounding box center [729, 164] width 20 height 7
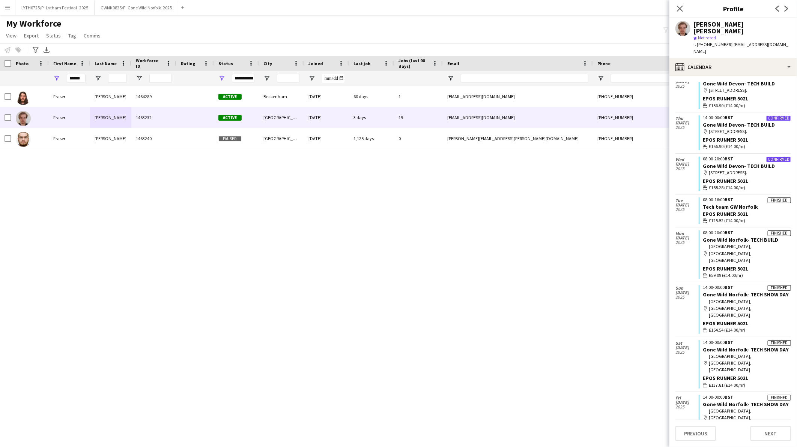
scroll to position [154, 0]
click at [683, 8] on icon "Close pop-in" at bounding box center [679, 8] width 7 height 7
